Goal: Check status: Check status

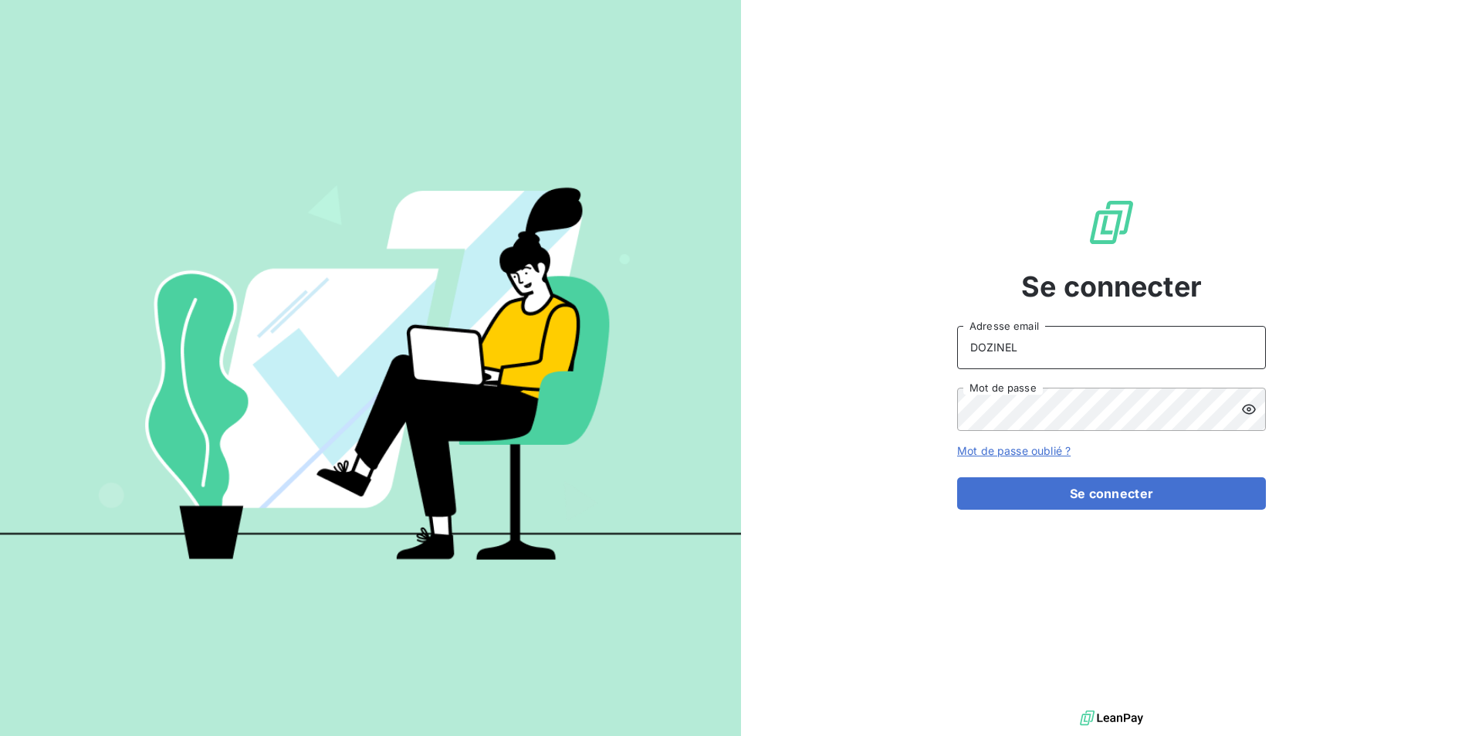
drag, startPoint x: 1032, startPoint y: 344, endPoint x: 918, endPoint y: 351, distance: 114.5
click at [918, 351] on div "Se connecter DOZINEL Adresse email Mot de passe Mot de passe oublié ? Se connec…" at bounding box center [1111, 353] width 741 height 706
type input "[PERSON_NAME][EMAIL_ADDRESS][PERSON_NAME][DOMAIN_NAME]"
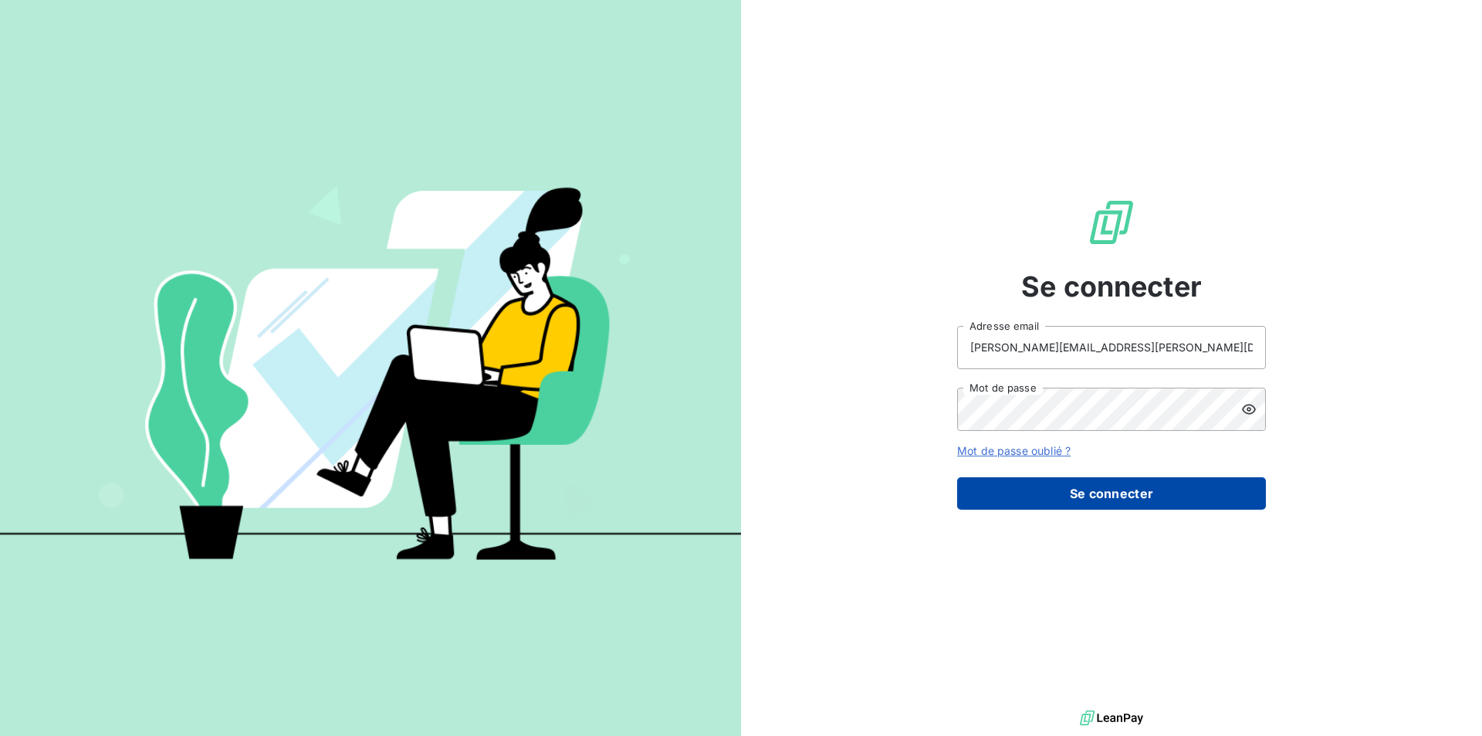
click at [1120, 490] on button "Se connecter" at bounding box center [1111, 493] width 309 height 32
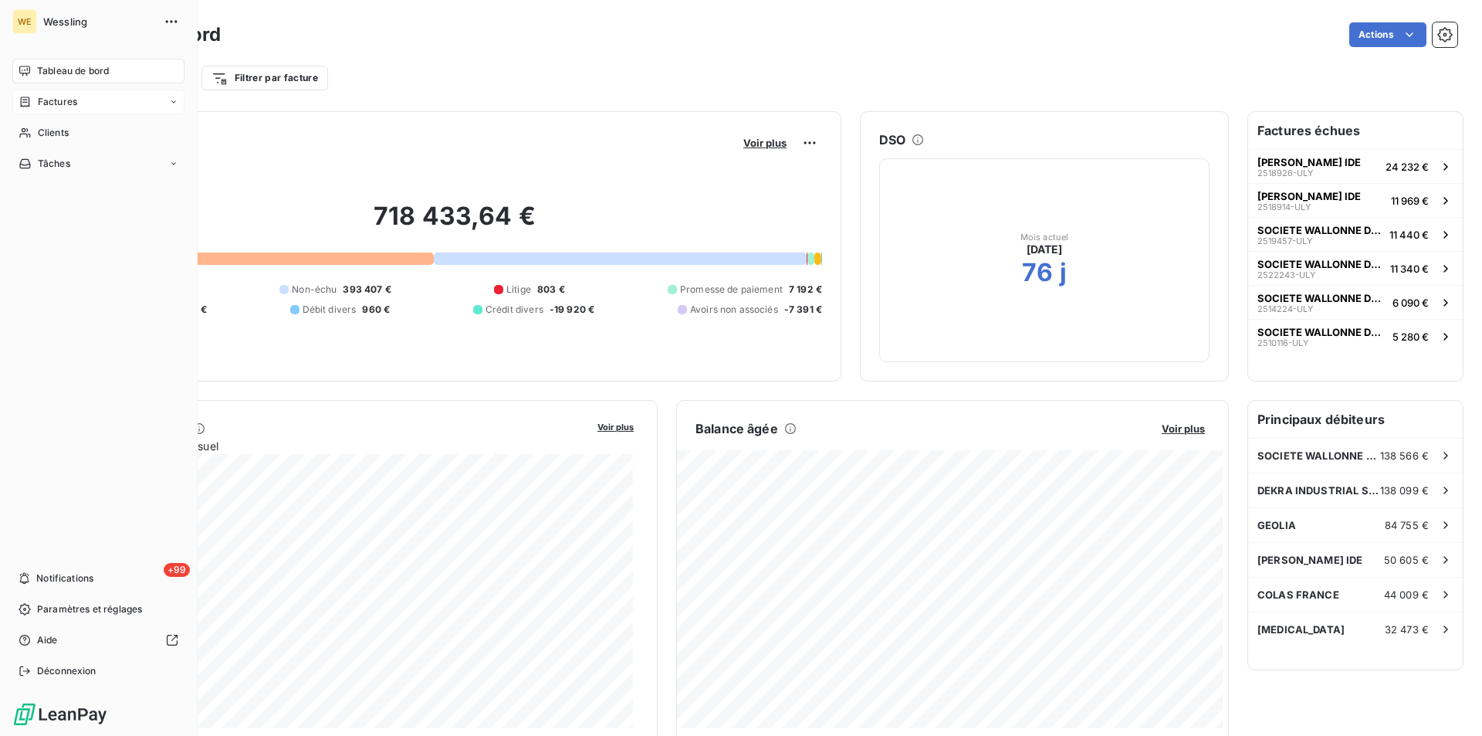
click at [36, 102] on div "Factures" at bounding box center [48, 102] width 59 height 14
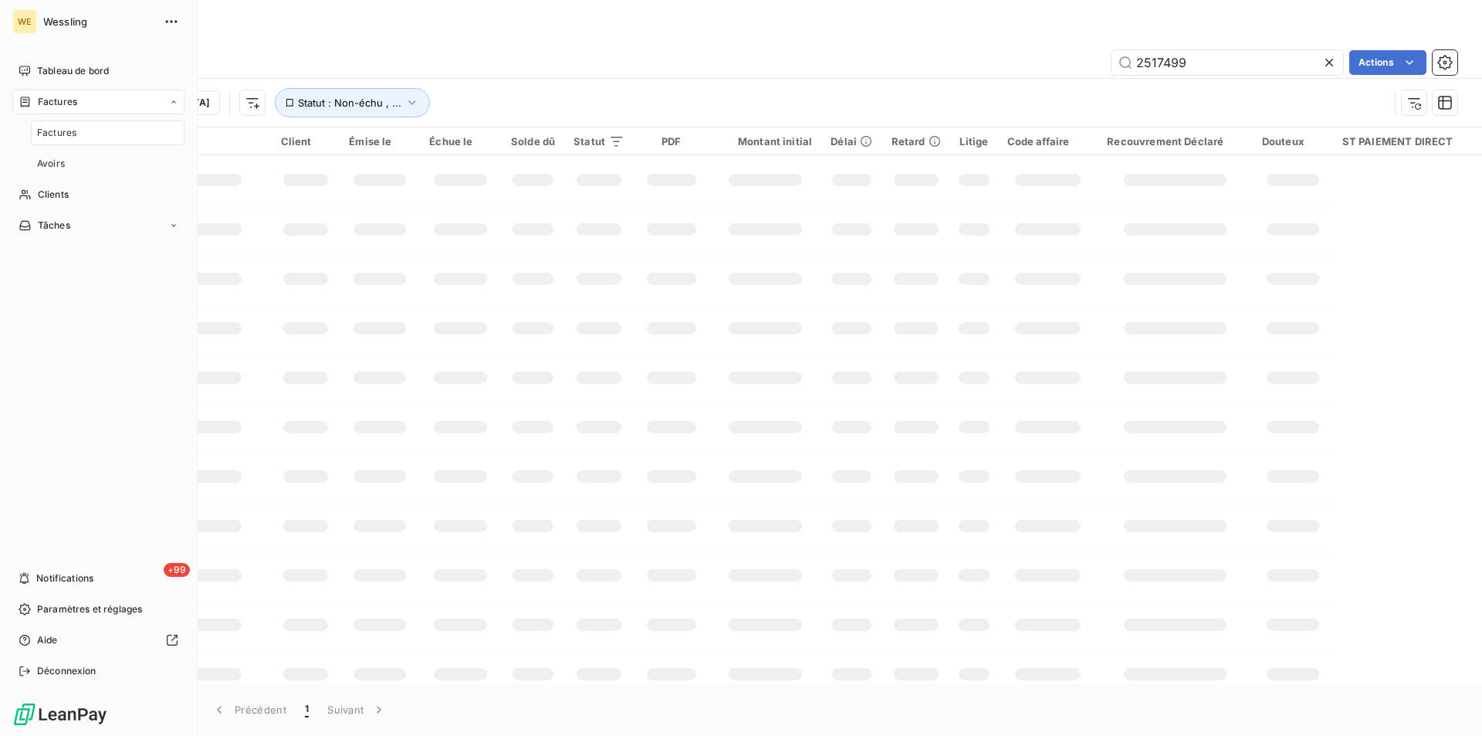
click at [48, 133] on span "Factures" at bounding box center [56, 133] width 39 height 14
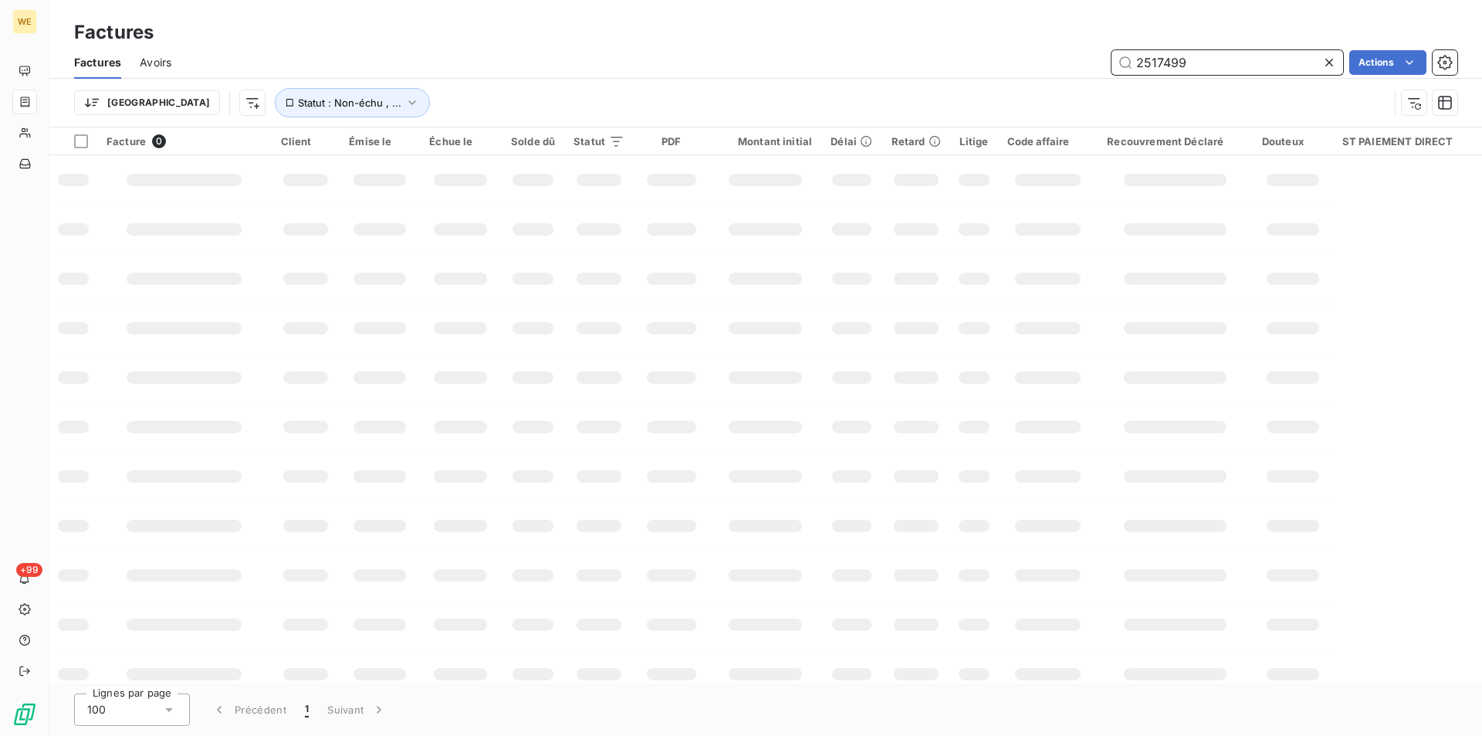
drag, startPoint x: 1191, startPoint y: 57, endPoint x: 1087, endPoint y: 52, distance: 104.4
click at [1087, 52] on div "2517499 Actions" at bounding box center [824, 62] width 1268 height 25
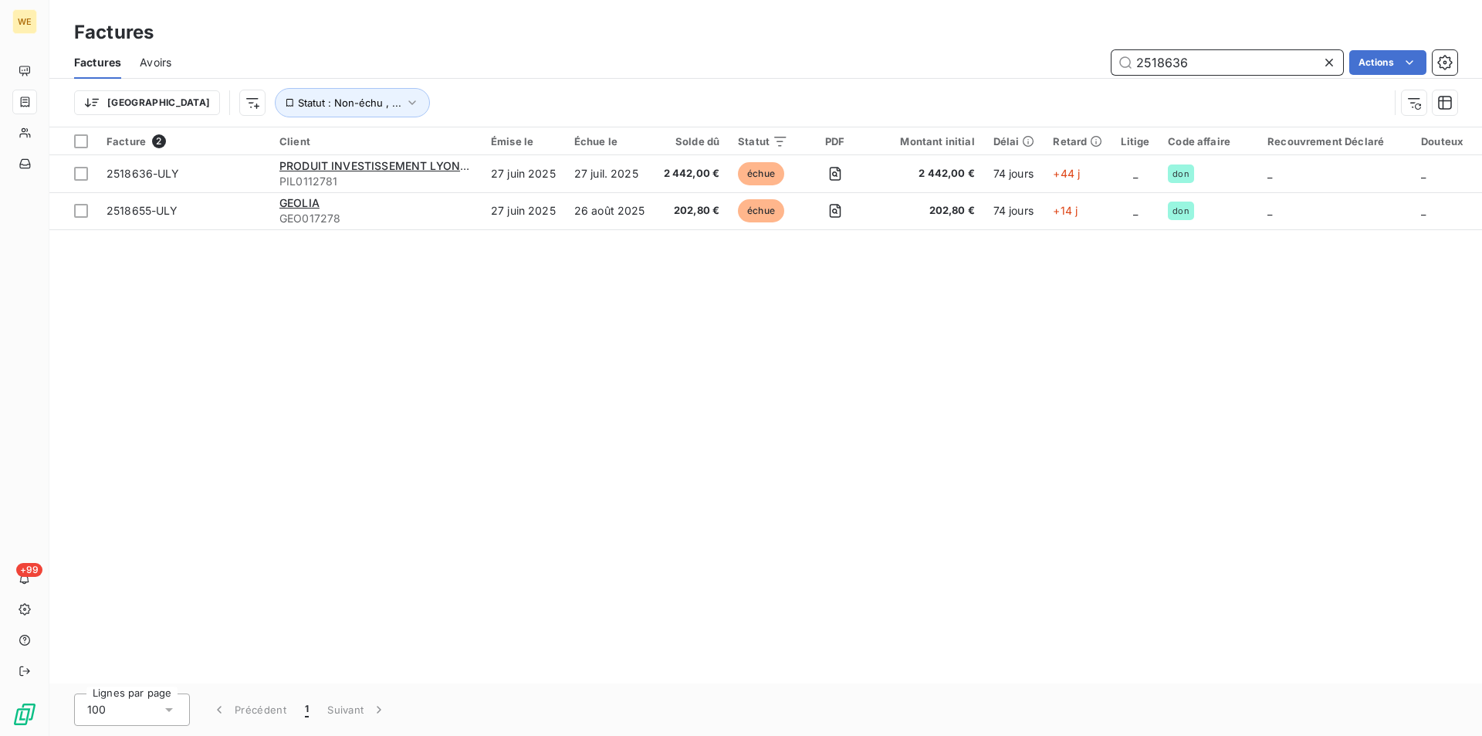
type input "2518636"
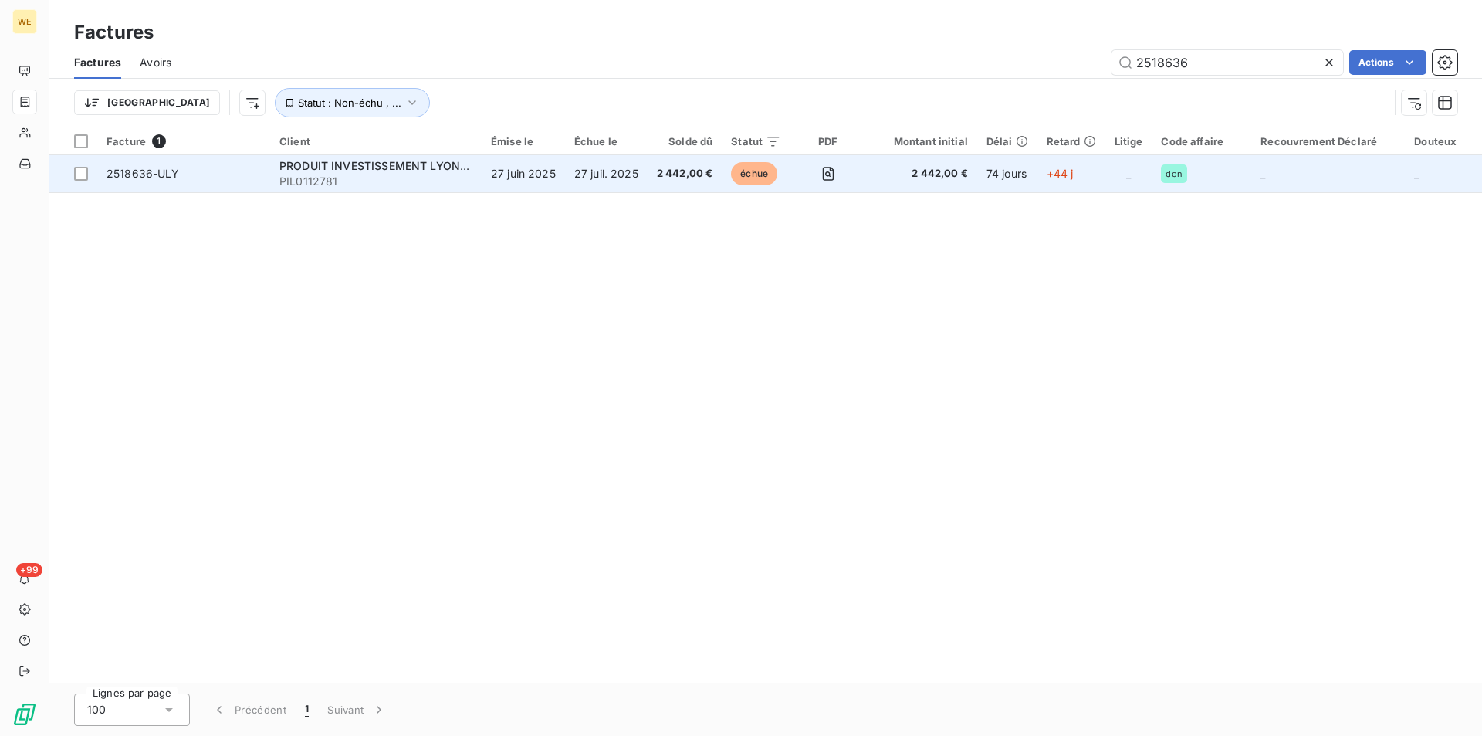
click at [318, 174] on span "PIL0112781" at bounding box center [375, 181] width 193 height 15
